Goal: Book appointment/travel/reservation

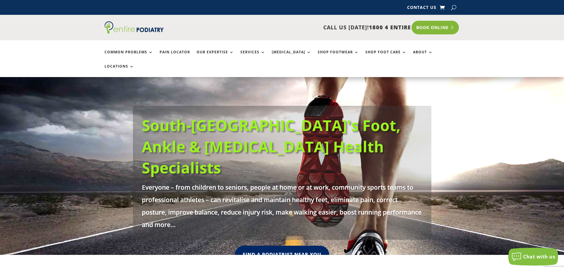
click at [444, 30] on link "Book Online" at bounding box center [435, 28] width 48 height 14
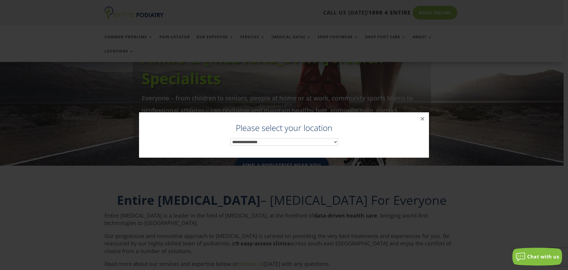
scroll to position [90, 0]
click at [269, 141] on select "**********" at bounding box center [284, 142] width 108 height 8
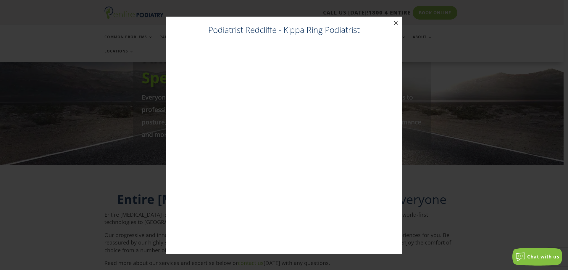
click at [397, 25] on button "×" at bounding box center [395, 23] width 13 height 13
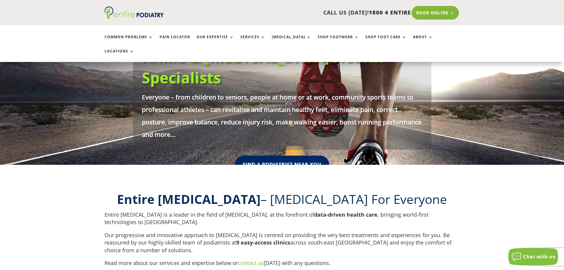
click at [423, 17] on link "Book Online" at bounding box center [435, 13] width 48 height 14
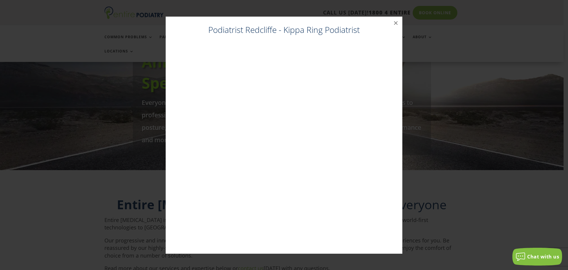
scroll to position [84, 0]
click at [396, 19] on button "×" at bounding box center [395, 23] width 13 height 13
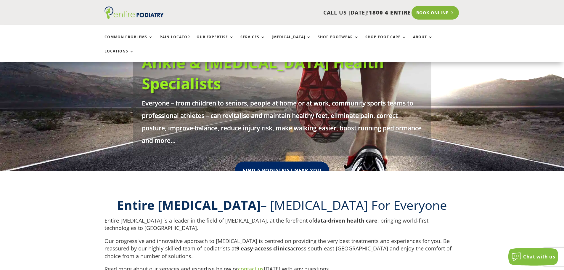
click at [432, 15] on link "Book Online" at bounding box center [435, 13] width 48 height 14
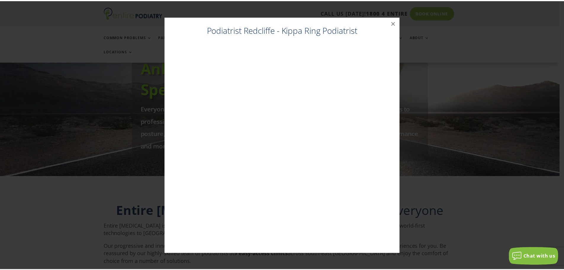
scroll to position [78, 0]
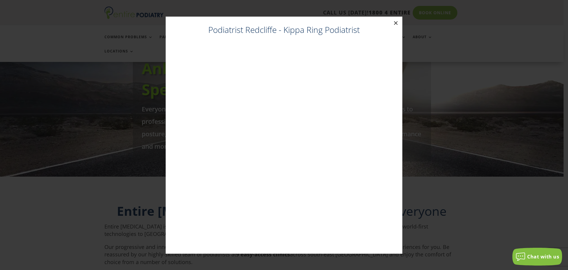
click at [393, 24] on button "×" at bounding box center [395, 23] width 13 height 13
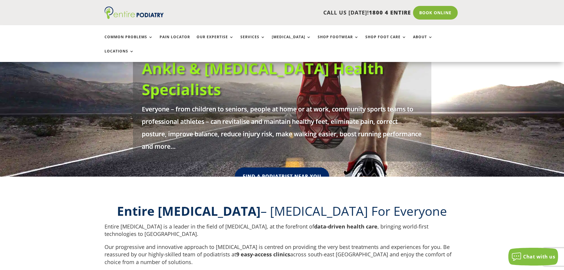
scroll to position [0, 0]
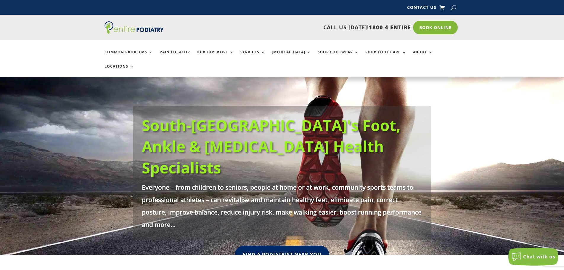
click at [423, 20] on div "CALL US [DATE]! 1800 4 ENTIRE Call 1800 4 ENTIRE Book Online" at bounding box center [281, 27] width 355 height 25
click at [424, 28] on link "Book Online" at bounding box center [435, 28] width 48 height 14
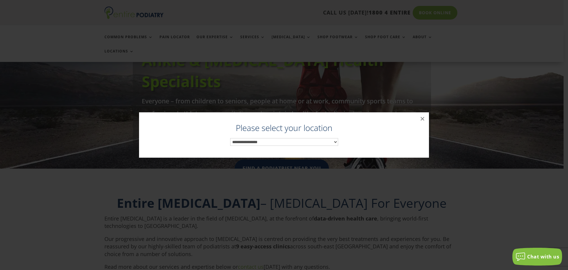
scroll to position [90, 0]
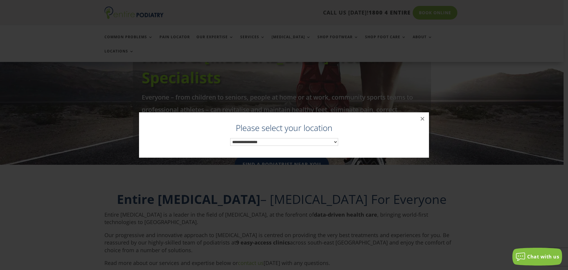
click at [327, 142] on select "**********" at bounding box center [284, 142] width 108 height 8
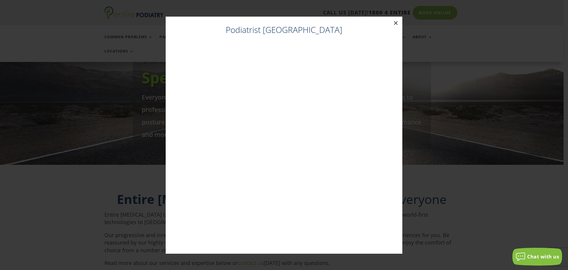
click at [392, 24] on button "×" at bounding box center [395, 23] width 13 height 13
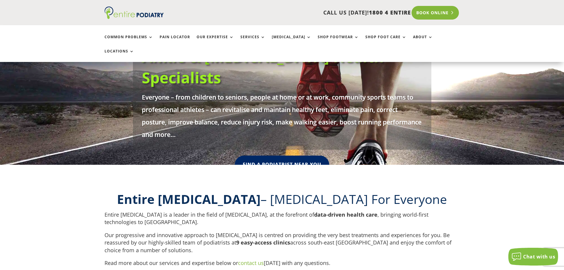
click at [428, 12] on link "Book Online" at bounding box center [435, 13] width 48 height 14
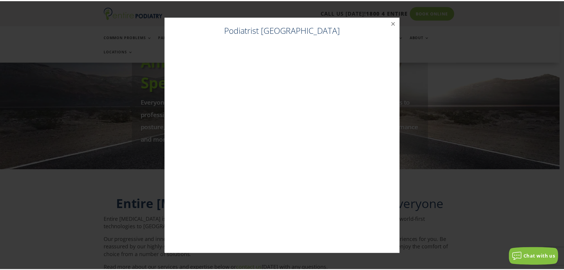
scroll to position [84, 0]
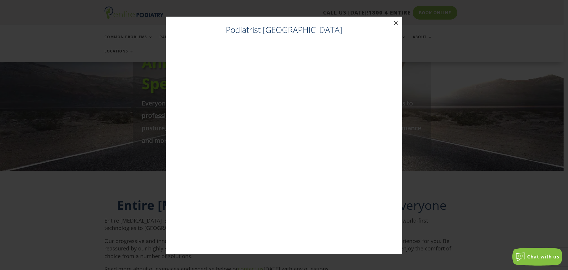
click at [391, 21] on button "×" at bounding box center [395, 23] width 13 height 13
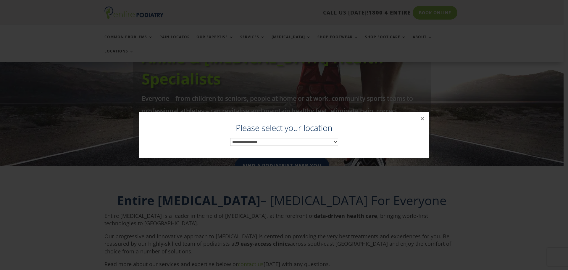
scroll to position [90, 0]
click at [314, 142] on select "**********" at bounding box center [284, 142] width 108 height 8
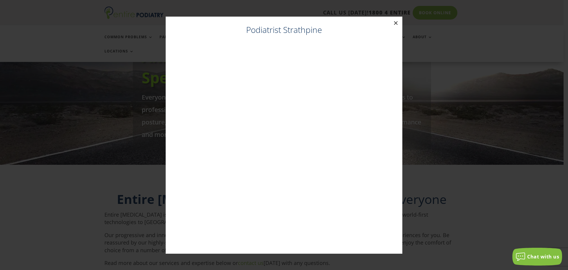
click at [398, 21] on button "×" at bounding box center [395, 23] width 13 height 13
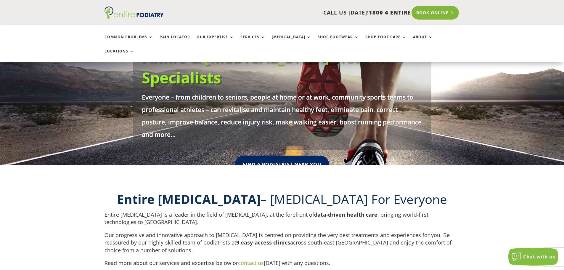
click at [433, 19] on link "Book Online" at bounding box center [435, 13] width 48 height 14
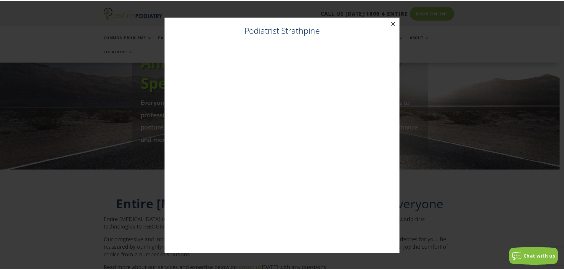
scroll to position [84, 0]
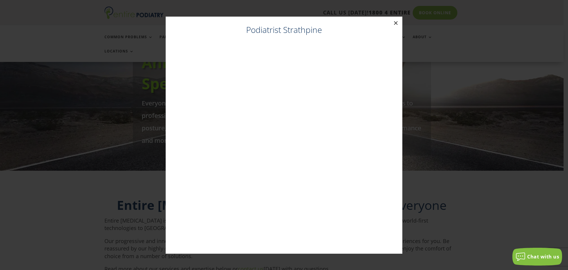
click at [396, 24] on button "×" at bounding box center [395, 23] width 13 height 13
